Goal: Task Accomplishment & Management: Manage account settings

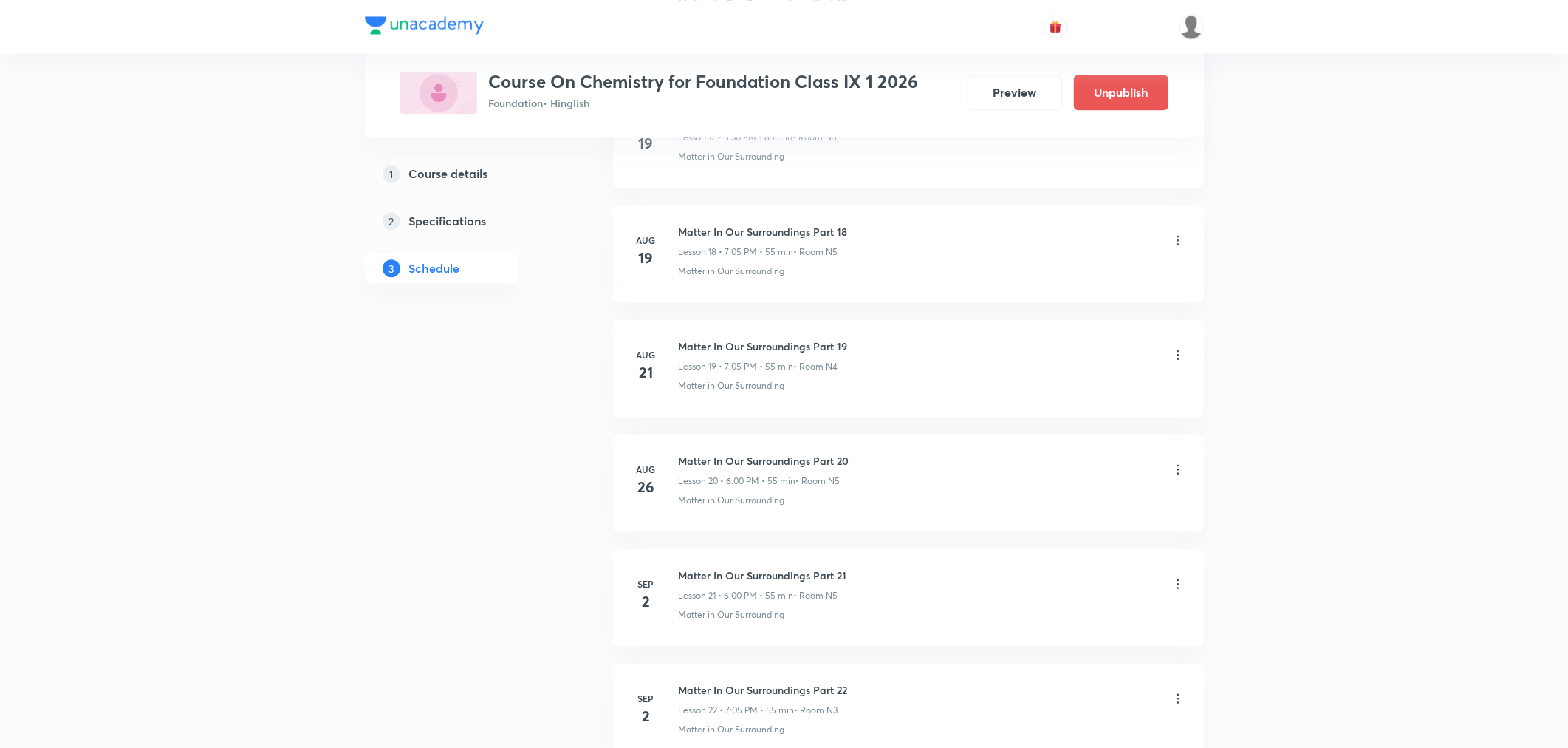
scroll to position [2960, 0]
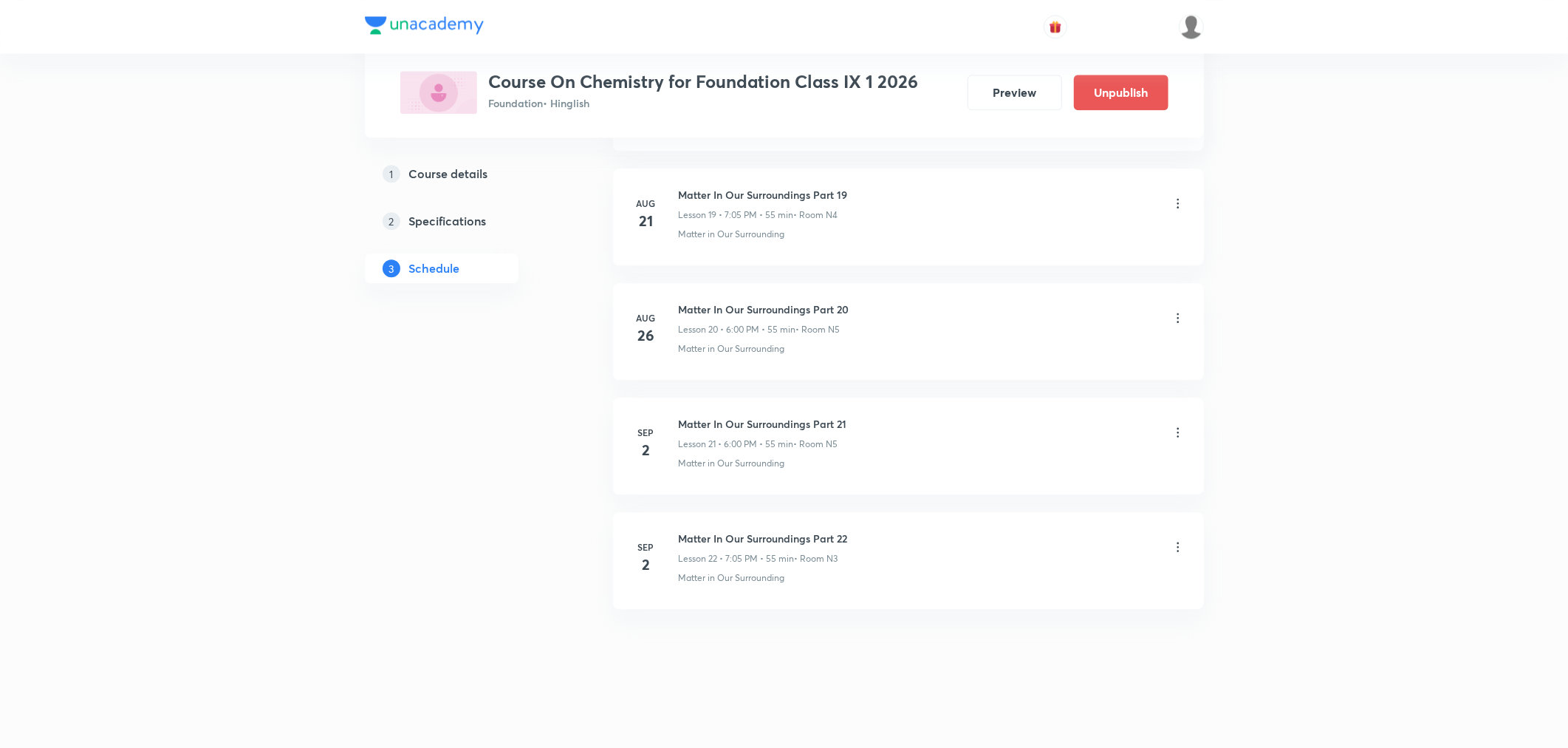
click at [1170, 551] on icon at bounding box center [1177, 546] width 15 height 15
click at [1036, 609] on p "Delete" at bounding box center [1046, 612] width 31 height 16
click at [1014, 719] on button "Delete" at bounding box center [997, 716] width 130 height 35
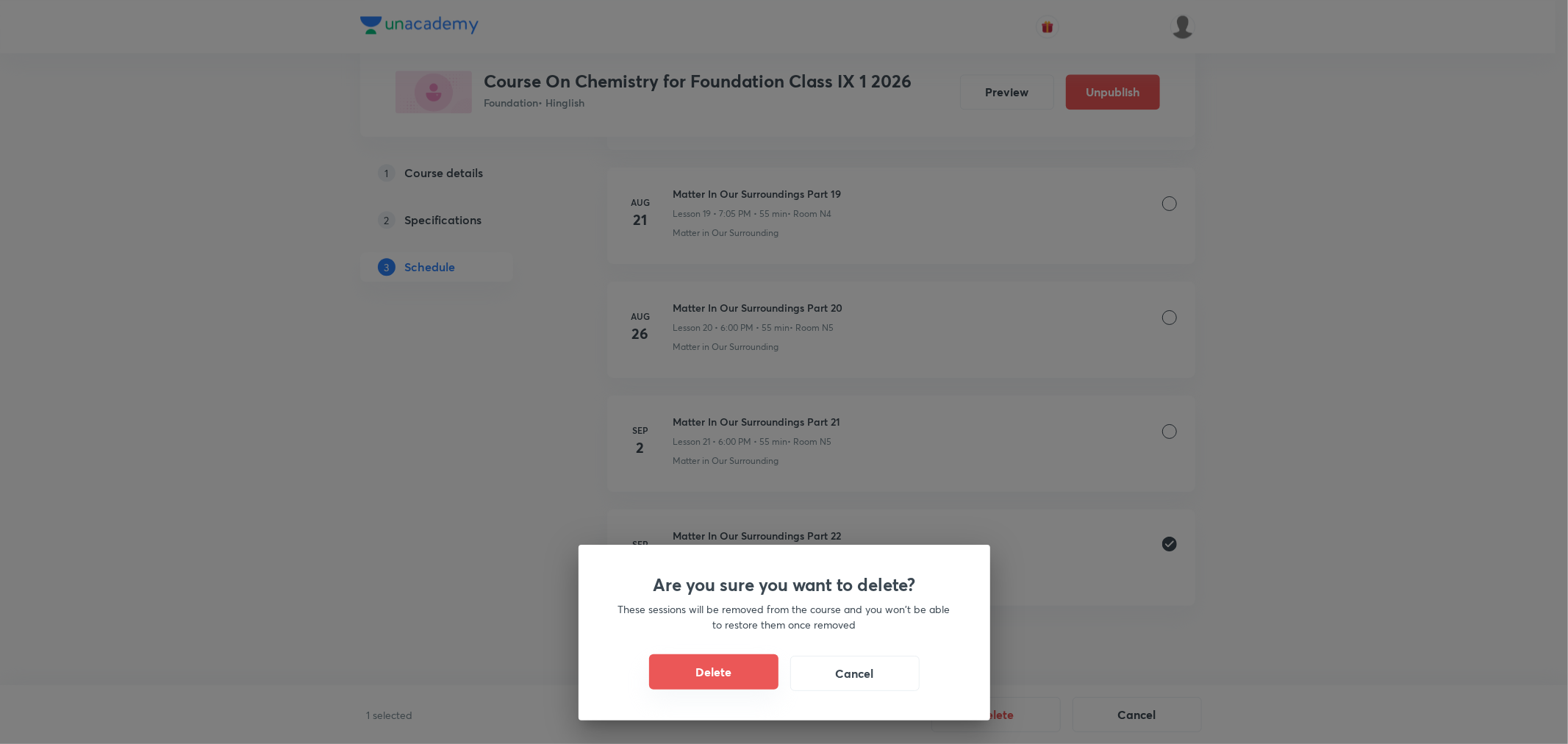
click at [716, 664] on button "Delete" at bounding box center [714, 671] width 129 height 35
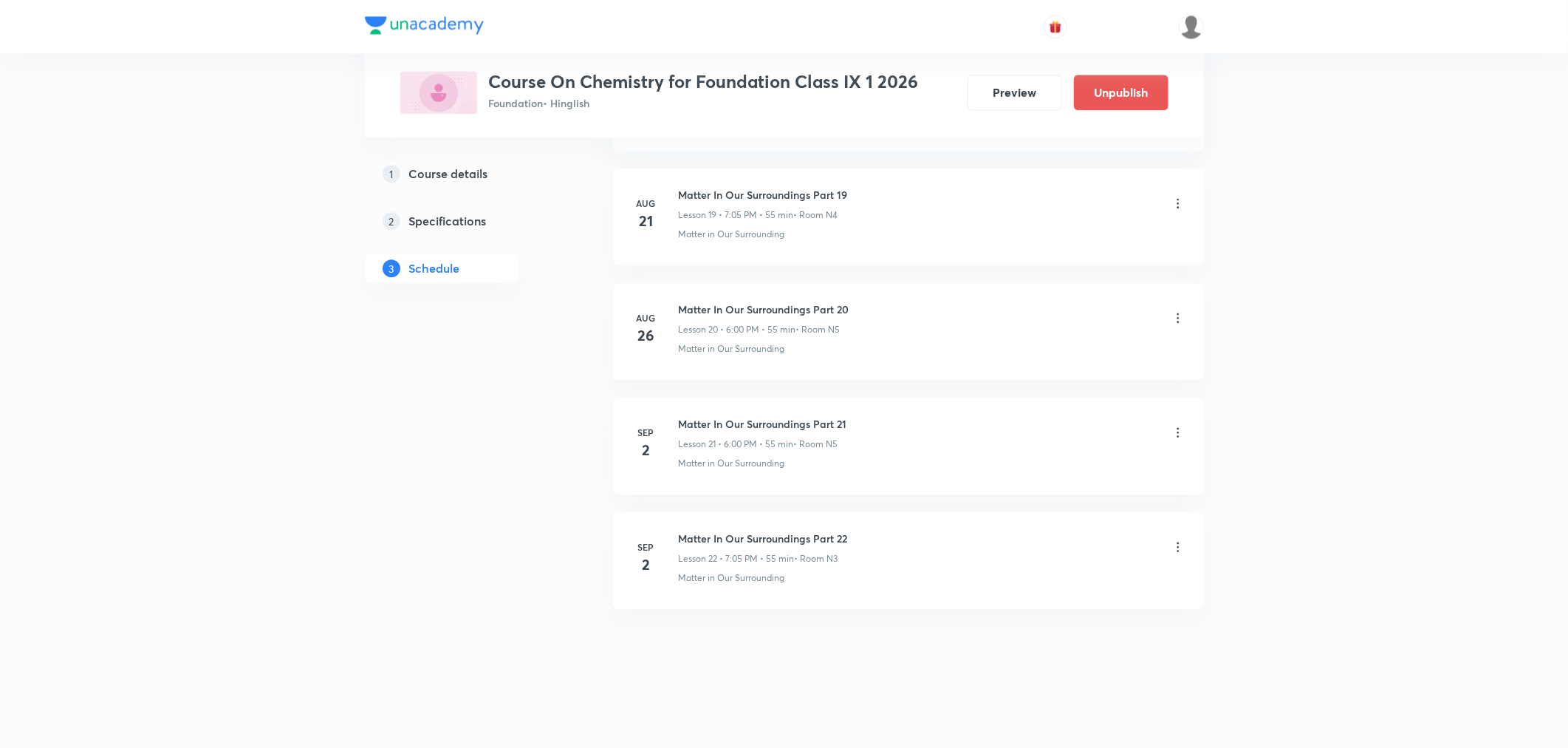
scroll to position [2845, 0]
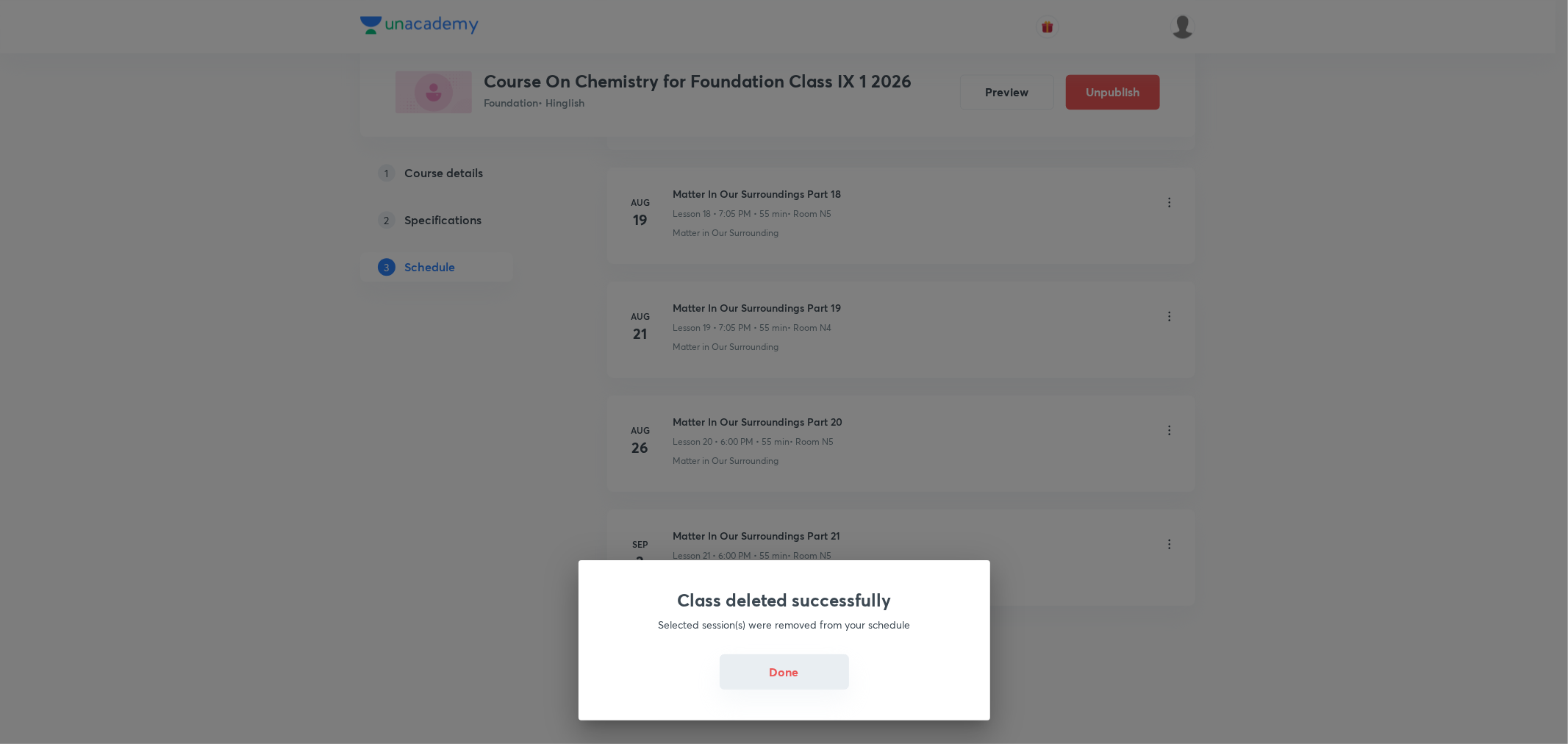
click at [756, 674] on button "Done" at bounding box center [784, 671] width 129 height 35
